Goal: Task Accomplishment & Management: Complete application form

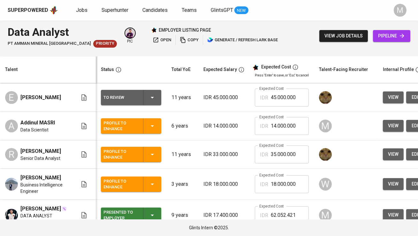
scroll to position [25, 0]
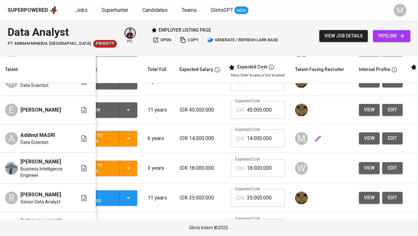
scroll to position [0, 31]
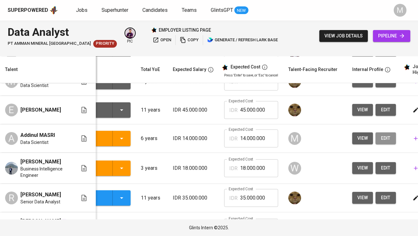
click at [383, 142] on span "edit" at bounding box center [386, 138] width 10 height 8
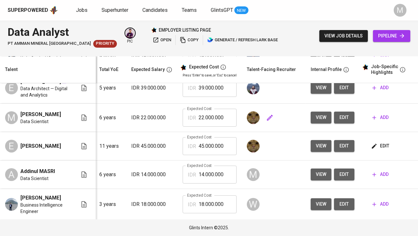
scroll to position [0, 0]
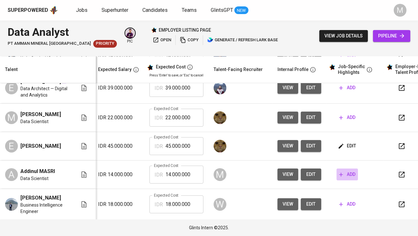
click at [347, 180] on button "add" at bounding box center [347, 174] width 21 height 12
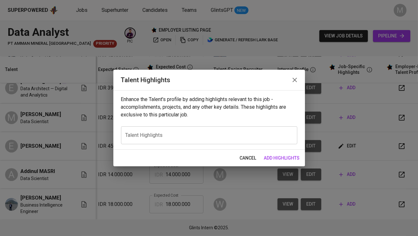
click at [236, 131] on div "x Talent Highlights" at bounding box center [209, 135] width 176 height 18
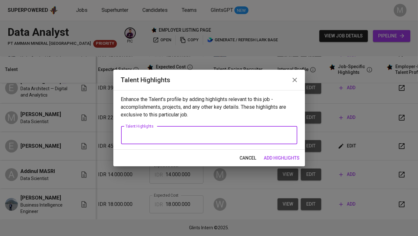
paste textarea "8+ years of experience in data analytics and data science across fintech, e-com…"
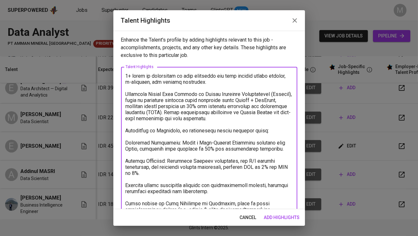
click at [126, 76] on textarea at bounding box center [208, 194] width 167 height 243
click at [125, 93] on textarea at bounding box center [208, 194] width 167 height 243
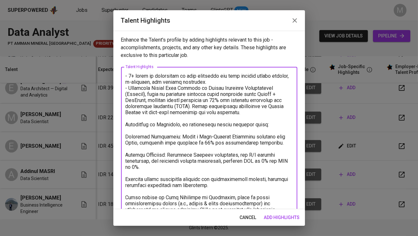
click at [126, 124] on textarea at bounding box center [208, 191] width 167 height 237
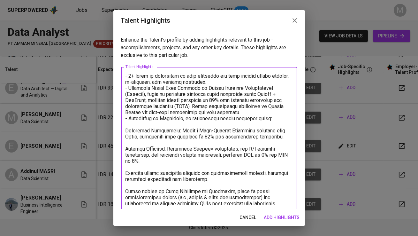
click at [126, 130] on textarea at bounding box center [208, 188] width 167 height 231
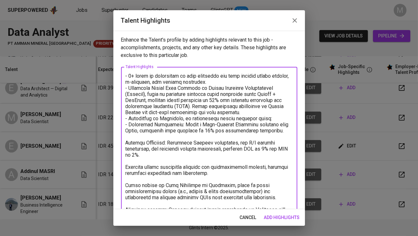
click at [126, 142] on textarea at bounding box center [208, 185] width 167 height 224
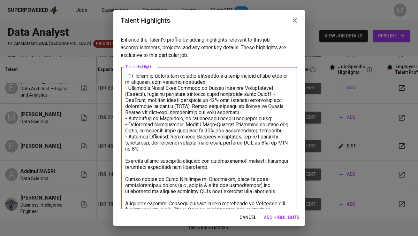
click at [126, 160] on textarea at bounding box center [208, 182] width 167 height 218
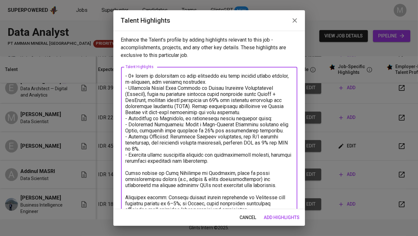
click at [127, 174] on textarea at bounding box center [208, 179] width 167 height 212
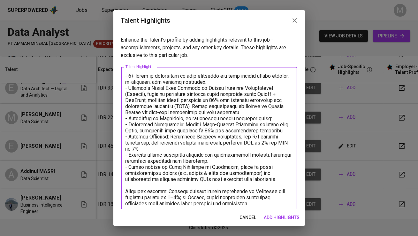
click at [125, 192] on div "x Talent Highlights" at bounding box center [209, 176] width 176 height 218
click at [126, 192] on textarea at bounding box center [208, 176] width 167 height 206
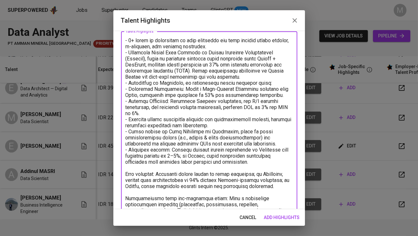
scroll to position [42, 0]
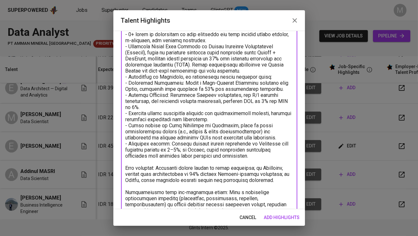
click at [125, 167] on div "x Talent Highlights" at bounding box center [209, 131] width 176 height 212
click at [126, 169] on textarea at bounding box center [208, 131] width 167 height 200
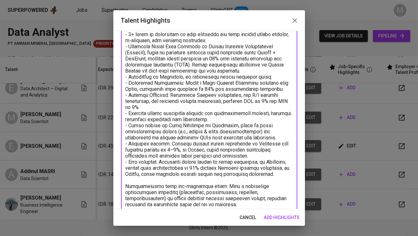
click at [125, 184] on div "x Talent Highlights" at bounding box center [209, 128] width 176 height 206
click at [125, 185] on textarea at bounding box center [208, 128] width 167 height 194
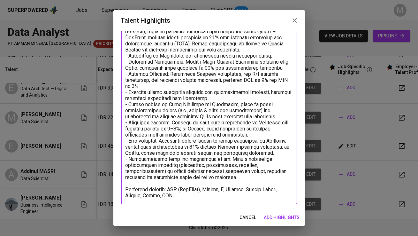
scroll to position [63, 0]
drag, startPoint x: 163, startPoint y: 188, endPoint x: 120, endPoint y: 188, distance: 43.1
click at [120, 188] on div "Enhance the Talent's profile by adding highlights relevant to this job - accomp…" at bounding box center [209, 120] width 192 height 178
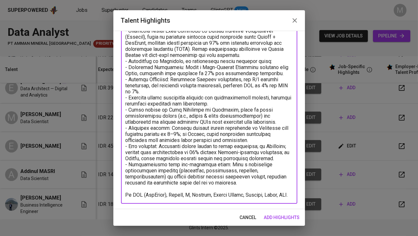
scroll to position [57, 0]
click at [187, 197] on textarea at bounding box center [208, 110] width 167 height 188
type textarea "- 8+ years of experience in data analytics and data science across fintech, e-c…"
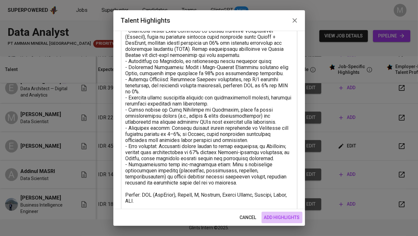
click at [287, 216] on span "add highlights" at bounding box center [282, 217] width 36 height 8
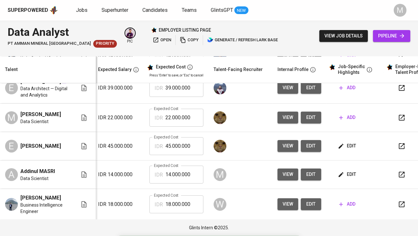
click at [348, 152] on button "edit" at bounding box center [348, 146] width 22 height 12
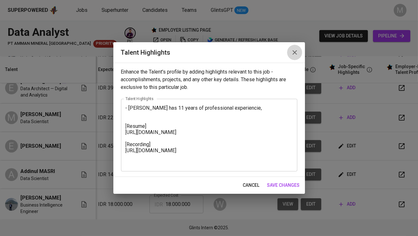
click at [292, 53] on icon "button" at bounding box center [295, 53] width 8 height 8
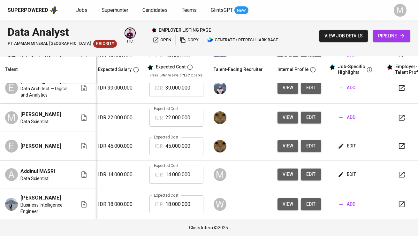
scroll to position [145, 105]
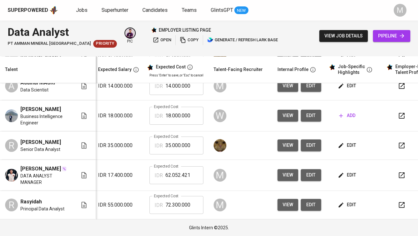
click at [350, 143] on span "edit" at bounding box center [347, 145] width 17 height 8
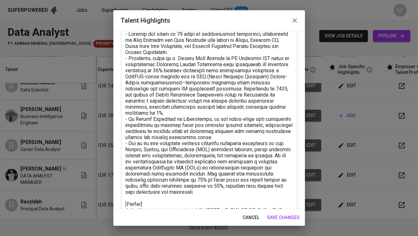
scroll to position [0, 0]
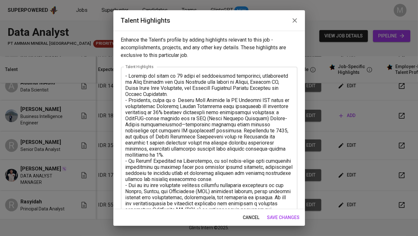
click at [291, 20] on icon "button" at bounding box center [295, 21] width 8 height 8
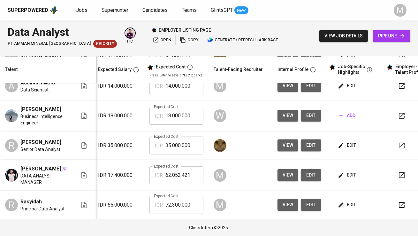
click at [345, 200] on button "edit" at bounding box center [348, 205] width 22 height 12
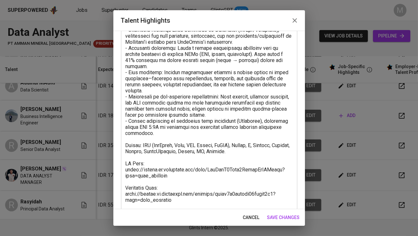
scroll to position [94, 0]
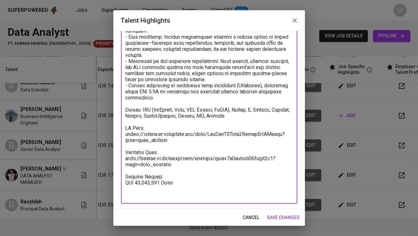
click at [187, 184] on textarea at bounding box center [208, 88] width 167 height 218
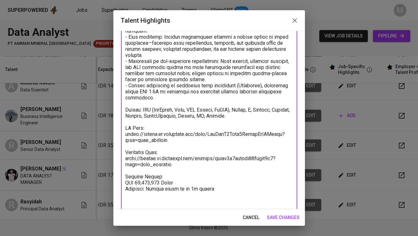
type textarea "- 10+ years of experience in Business Intelligence and Data Analytics across e-…"
click at [281, 219] on span "save changes" at bounding box center [283, 217] width 33 height 8
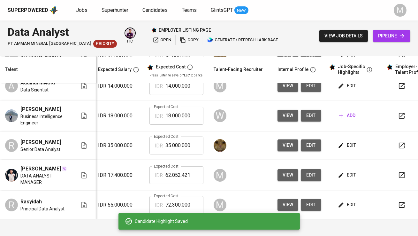
click at [346, 175] on span "edit" at bounding box center [347, 175] width 17 height 8
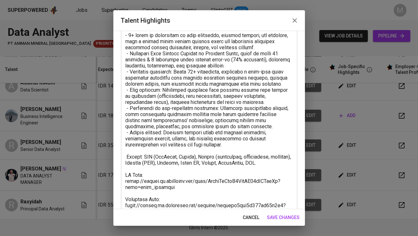
scroll to position [87, 0]
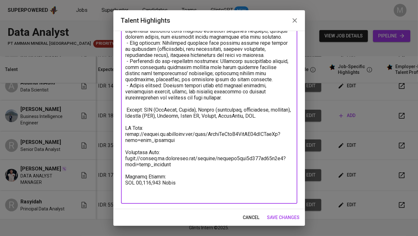
drag, startPoint x: 182, startPoint y: 186, endPoint x: 109, endPoint y: 124, distance: 95.9
click at [109, 124] on div "Talent Highlights Enhance the Talent's profile by adding highlights relevant to…" at bounding box center [209, 118] width 418 height 236
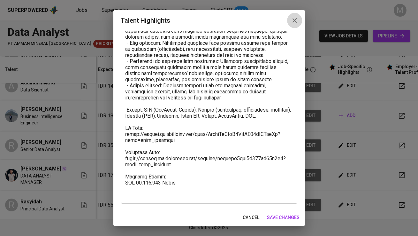
click at [300, 19] on button "button" at bounding box center [294, 20] width 15 height 15
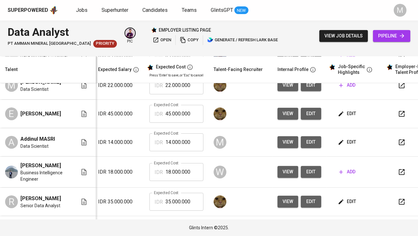
scroll to position [76, 105]
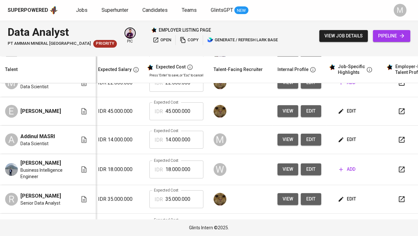
click at [350, 143] on span "edit" at bounding box center [347, 139] width 17 height 8
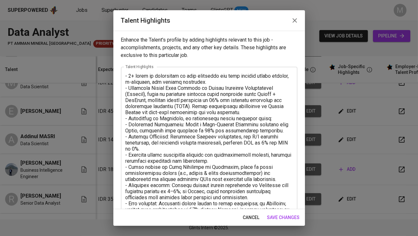
scroll to position [63, 0]
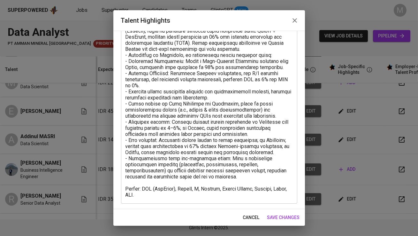
click at [168, 193] on textarea at bounding box center [208, 104] width 167 height 188
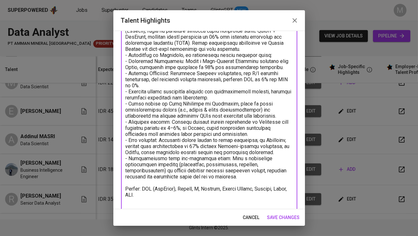
scroll to position [64, 0]
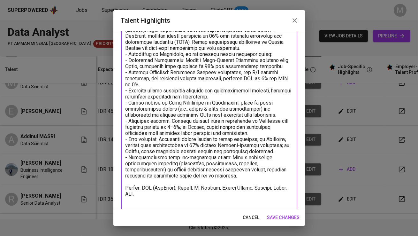
paste textarea "CV Link: https://glints.sg.larksuite.com/wiki/IkklwZlCciZ2IfkZE35lQFDygCe?from=…"
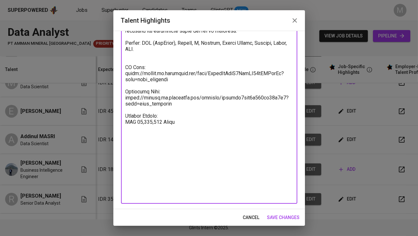
scroll to position [142, 0]
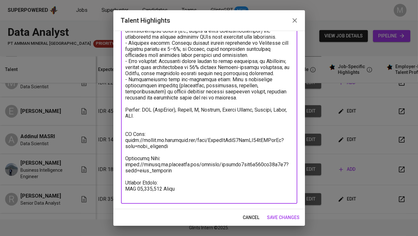
drag, startPoint x: 174, startPoint y: 147, endPoint x: 113, endPoint y: 142, distance: 61.5
click at [113, 142] on div "Talent Highlights Enhance the Talent's profile by adding highlights relevant to…" at bounding box center [209, 118] width 418 height 236
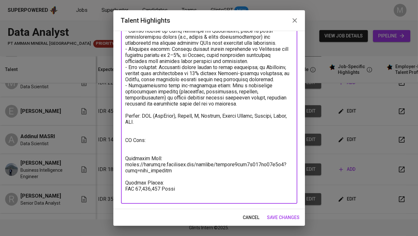
scroll to position [136, 0]
drag, startPoint x: 181, startPoint y: 171, endPoint x: 117, endPoint y: 164, distance: 64.8
click at [117, 164] on div "Enhance the Talent's profile by adding highlights relevant to this job - accomp…" at bounding box center [209, 120] width 192 height 178
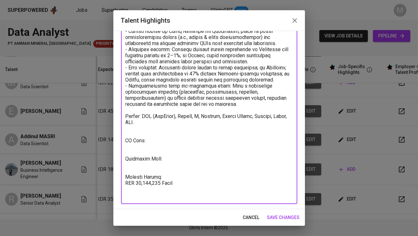
scroll to position [130, 0]
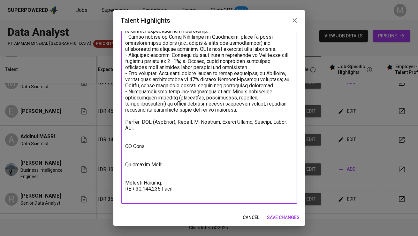
drag, startPoint x: 178, startPoint y: 189, endPoint x: 110, endPoint y: 190, distance: 68.7
click at [110, 190] on div "Talent Highlights Enhance the Talent's profile by adding highlights relevant to…" at bounding box center [209, 118] width 418 height 236
paste textarea "https://glints.sg.larksuite.com/minutes/obsgwq89ni5d2t9j9dxw365b?from=from_copy…"
click at [144, 169] on textarea at bounding box center [208, 70] width 167 height 255
paste textarea "https://glints.sg.larksuite.com/minutes/obsgwq89ni5d2t9j9dxw365b?from=from_copy…"
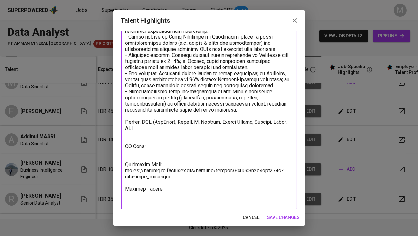
click at [135, 155] on textarea at bounding box center [208, 73] width 167 height 261
paste textarea "https://glints.sg.larksuite.com/wiki/ED5Dw9YDTieb9cklKF2lZqfDgEg?from=from_copy…"
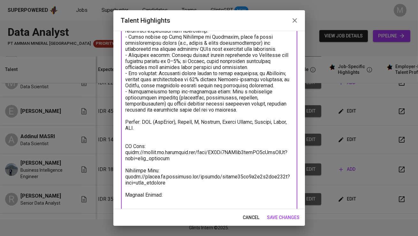
scroll to position [142, 0]
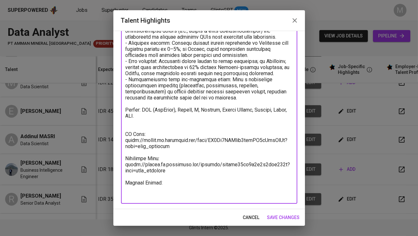
click at [165, 181] on textarea at bounding box center [208, 64] width 167 height 267
type textarea "- 8+ years of experience in data analytics and data science across fintech, e-c…"
click at [289, 221] on span "save changes" at bounding box center [283, 217] width 33 height 8
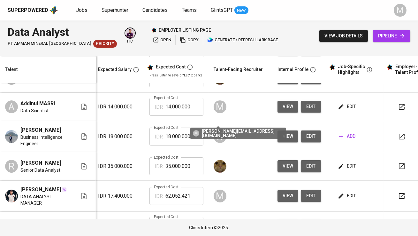
scroll to position [110, 105]
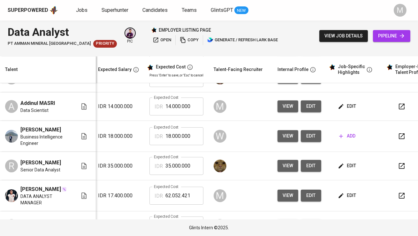
click at [348, 110] on span "edit" at bounding box center [347, 106] width 17 height 8
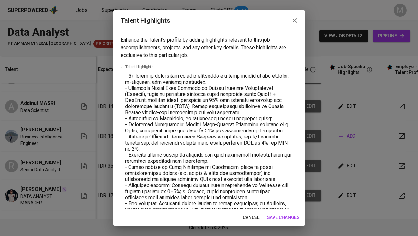
scroll to position [148, 0]
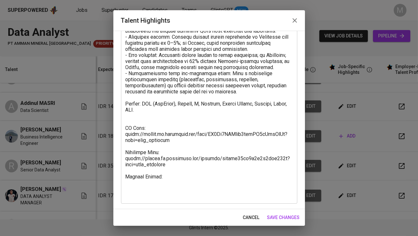
click at [178, 181] on textarea at bounding box center [208, 61] width 167 height 273
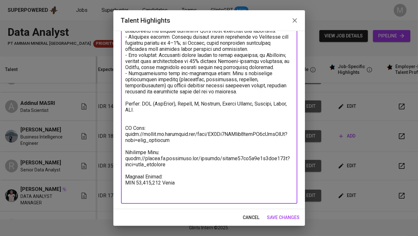
type textarea "- 8+ years of experience in data analytics and data science across fintech, e-c…"
click at [283, 218] on span "save changes" at bounding box center [283, 217] width 33 height 8
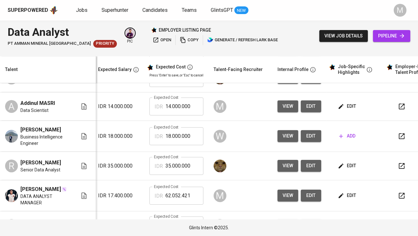
click at [184, 115] on input "14.000.000" at bounding box center [184, 106] width 38 height 18
type input "39.000.000"
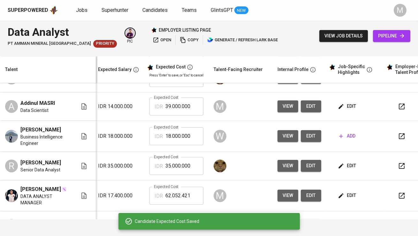
scroll to position [0, 0]
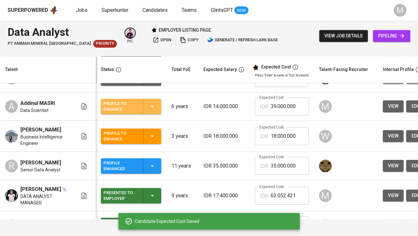
click at [146, 114] on div "Profile to Enhance" at bounding box center [130, 106] width 55 height 15
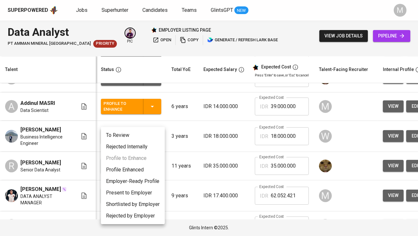
click at [139, 133] on li "To Review" at bounding box center [133, 134] width 64 height 11
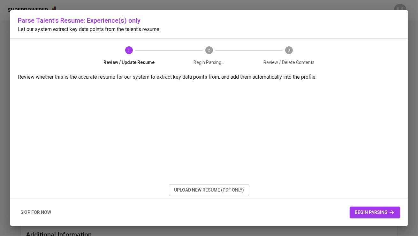
click at [205, 195] on button "upload new resume (pdf only)" at bounding box center [209, 190] width 80 height 12
click at [373, 215] on span "begin parsing" at bounding box center [375, 212] width 40 height 8
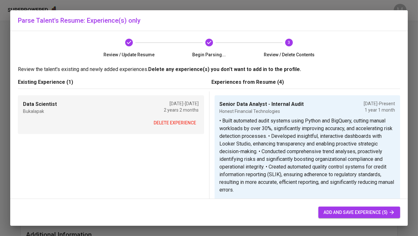
click at [178, 122] on span "delete experience" at bounding box center [175, 123] width 42 height 8
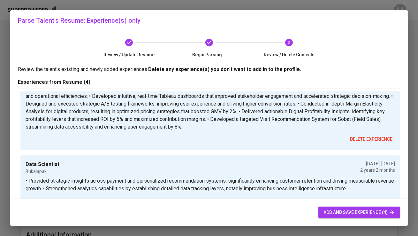
scroll to position [21, 0]
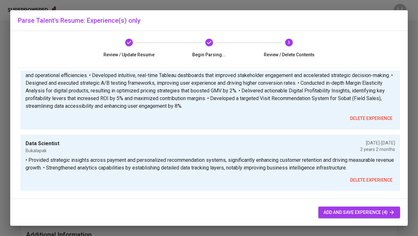
click at [349, 208] on span "add and save experience (4)" at bounding box center [359, 212] width 72 height 8
type input "+62"
type input "Senior Data Analyst - Internal Audit"
type input "Honest Financial Technologies"
checkbox input "true"
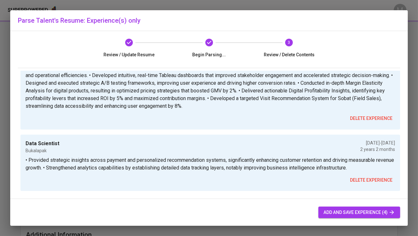
type input "08/01/2024"
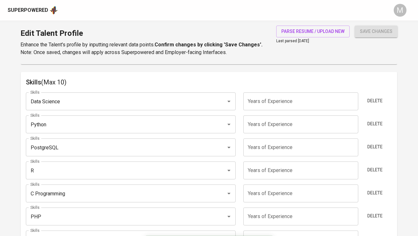
scroll to position [328, 0]
click at [292, 99] on input "number" at bounding box center [300, 102] width 115 height 18
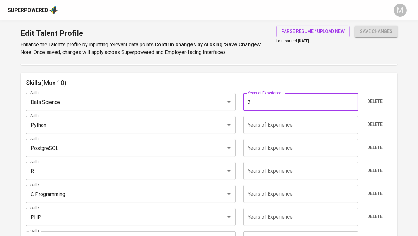
type input "2"
click at [270, 116] on input "number" at bounding box center [300, 125] width 115 height 18
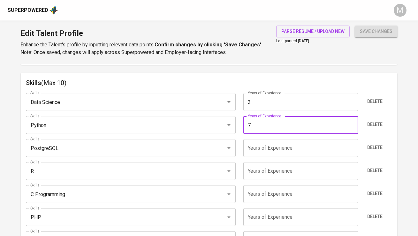
type input "7"
click at [262, 141] on input "number" at bounding box center [300, 148] width 115 height 18
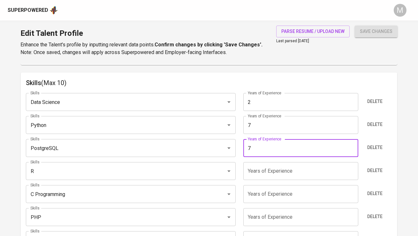
type input "7"
click at [258, 168] on input "number" at bounding box center [300, 171] width 115 height 18
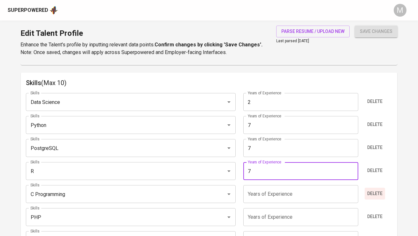
type input "7"
click at [375, 191] on span "Delete" at bounding box center [374, 193] width 15 height 8
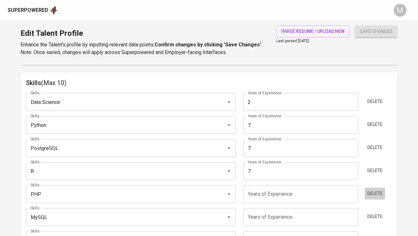
click at [375, 191] on span "Delete" at bounding box center [374, 193] width 15 height 8
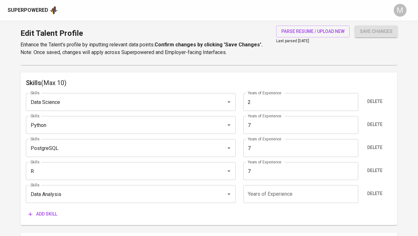
click at [311, 187] on input "number" at bounding box center [300, 194] width 115 height 18
type input "7"
click at [47, 212] on span "Add skill" at bounding box center [42, 214] width 29 height 8
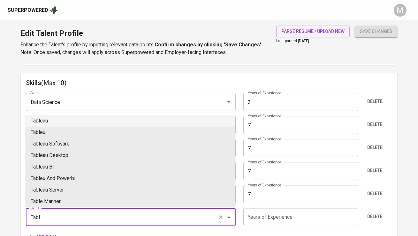
click at [62, 123] on li "Tableau" at bounding box center [131, 120] width 210 height 11
type input "Tableau"
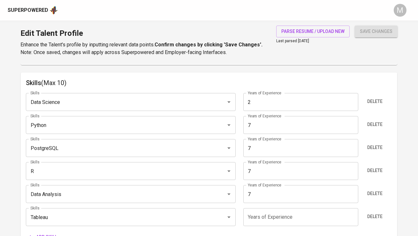
click at [257, 219] on input "number" at bounding box center [300, 217] width 115 height 18
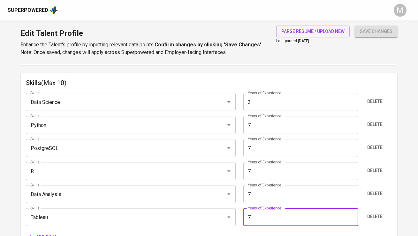
type input "7"
click at [355, 26] on button "save changes" at bounding box center [376, 32] width 43 height 12
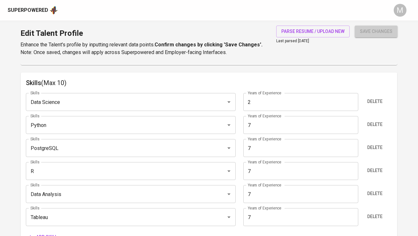
click at [379, 29] on span "save changes" at bounding box center [376, 31] width 33 height 8
click at [377, 35] on span "save changes" at bounding box center [376, 31] width 33 height 8
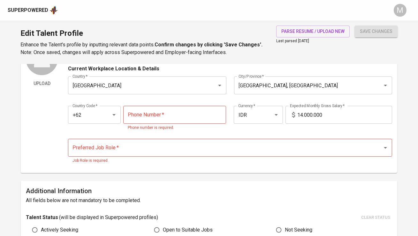
scroll to position [29, 0]
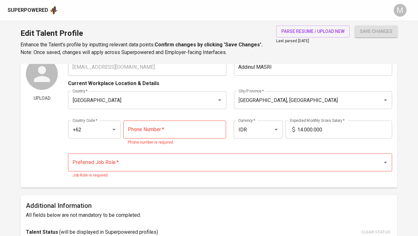
click at [157, 130] on input "tel" at bounding box center [174, 129] width 103 height 18
paste input "821-1288-9305"
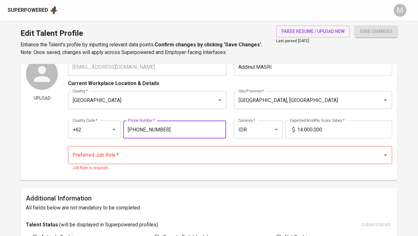
type input "821-1288-9305"
click at [144, 160] on input "Preferred Job Role   *" at bounding box center [221, 155] width 300 height 12
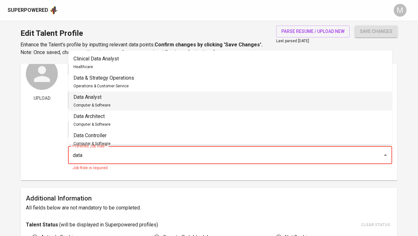
click at [162, 102] on li "Data Analyst Computer & Software" at bounding box center [230, 100] width 324 height 19
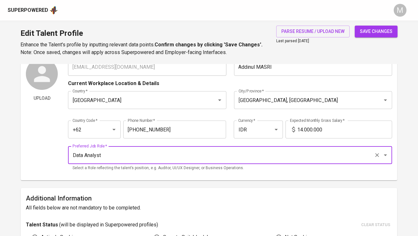
type input "Data Analyst"
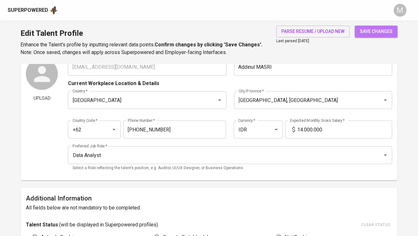
click at [363, 35] on button "save changes" at bounding box center [376, 32] width 43 height 12
type input "Tableau"
type input "7"
type input "Data Analysis"
type input "R"
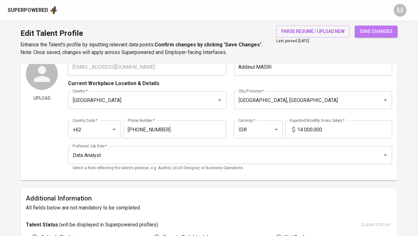
type input "PostgreSQL"
type input "Python"
type input "Data Science"
type input "2"
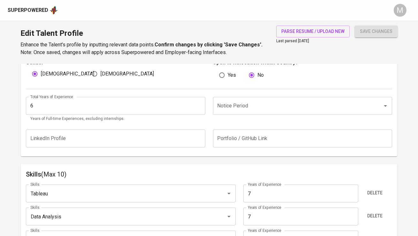
scroll to position [230, 0]
click at [139, 100] on input "6" at bounding box center [115, 105] width 179 height 18
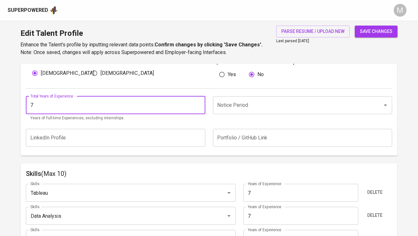
type input "7"
click at [355, 26] on button "save changes" at bounding box center [376, 32] width 43 height 12
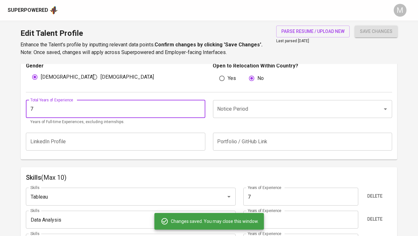
scroll to position [224, 0]
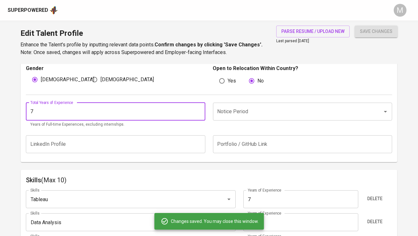
click at [254, 112] on input "Notice Period" at bounding box center [293, 111] width 155 height 12
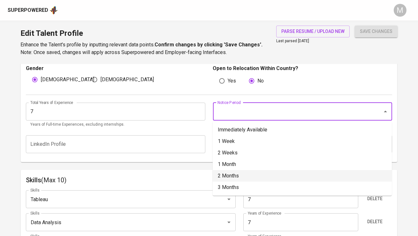
click at [255, 177] on li "2 Months" at bounding box center [302, 175] width 179 height 11
type input "2 Months"
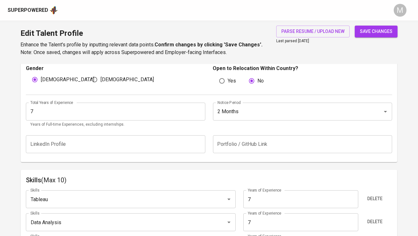
click at [375, 34] on span "save changes" at bounding box center [376, 31] width 33 height 8
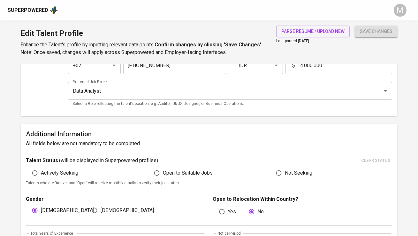
scroll to position [0, 0]
